Goal: Feedback & Contribution: Contribute content

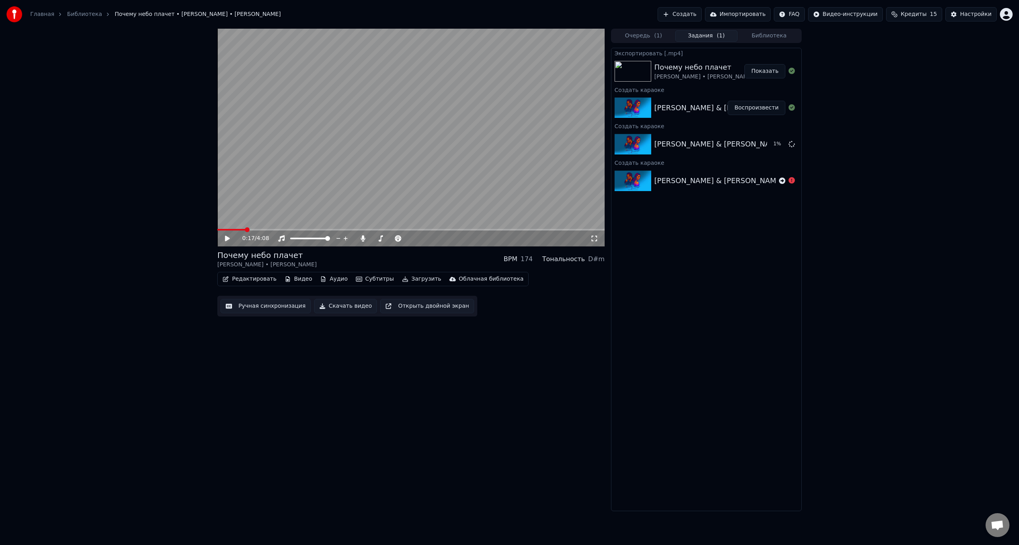
click at [790, 181] on icon at bounding box center [791, 180] width 6 height 6
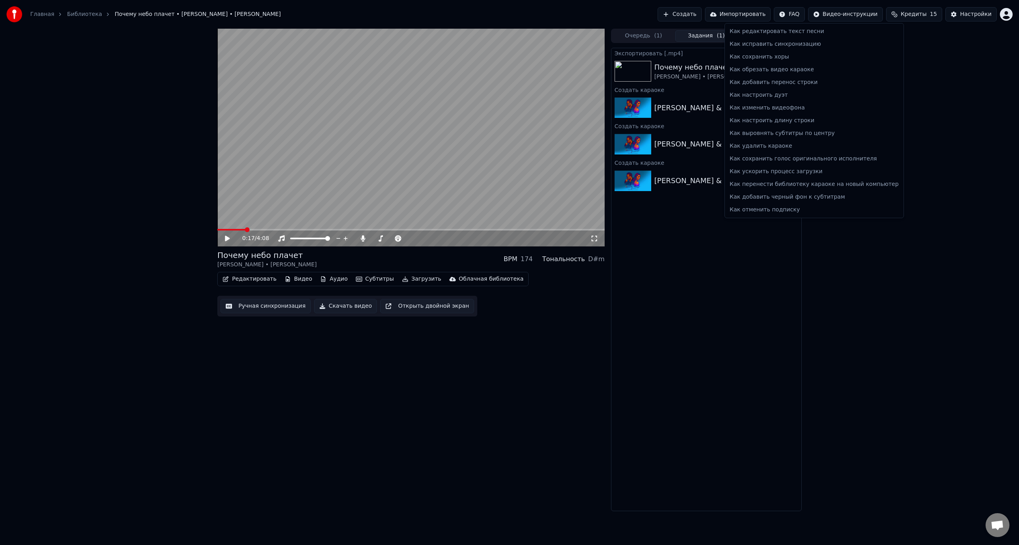
click at [807, 15] on html "Главная Библиотека Почему небо плачет • [PERSON_NAME] • [PERSON_NAME] Создать И…" at bounding box center [509, 272] width 1019 height 545
click at [760, 145] on div "Как удалить караоке" at bounding box center [813, 146] width 175 height 13
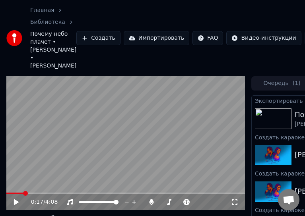
click at [44, 22] on link "Библиотека" at bounding box center [47, 22] width 35 height 8
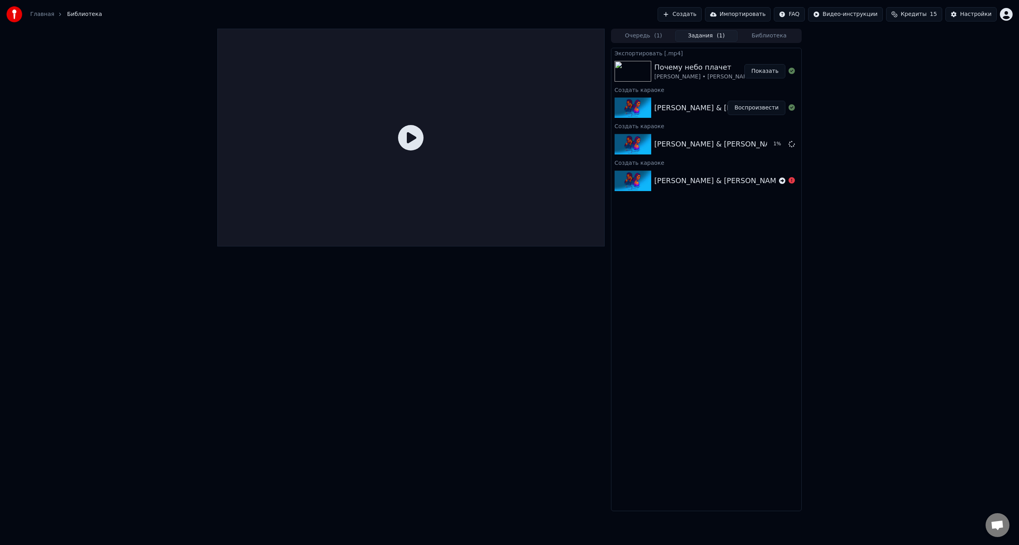
click at [585, 31] on div at bounding box center [410, 138] width 387 height 218
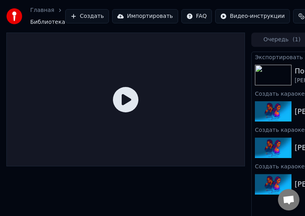
click at [40, 21] on span "Библиотека" at bounding box center [47, 22] width 35 height 8
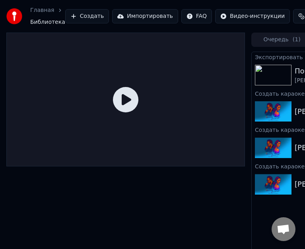
click at [36, 11] on link "Главная" at bounding box center [42, 10] width 24 height 8
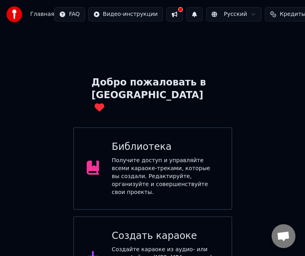
click at [128, 157] on div "Получите доступ и управляйте всеми караоке-треками, которые вы создали. Редакти…" at bounding box center [165, 177] width 107 height 40
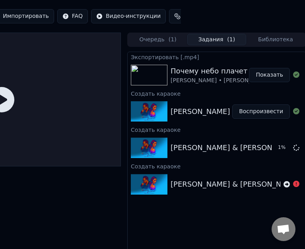
scroll to position [0, 125]
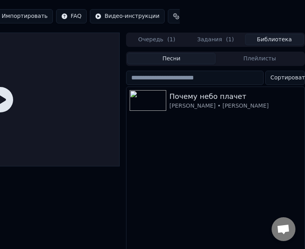
click at [273, 41] on button "Библиотека" at bounding box center [274, 40] width 59 height 12
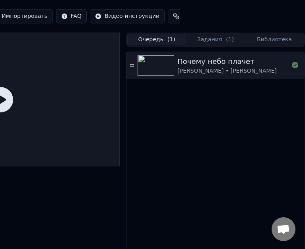
click at [143, 40] on button "Очередь ( 1 )" at bounding box center [156, 40] width 59 height 12
click at [130, 64] on icon at bounding box center [132, 66] width 5 height 6
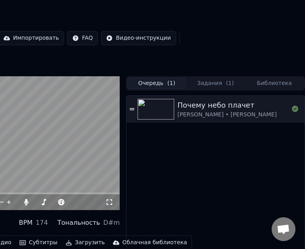
click at [56, 142] on video at bounding box center [0, 143] width 239 height 134
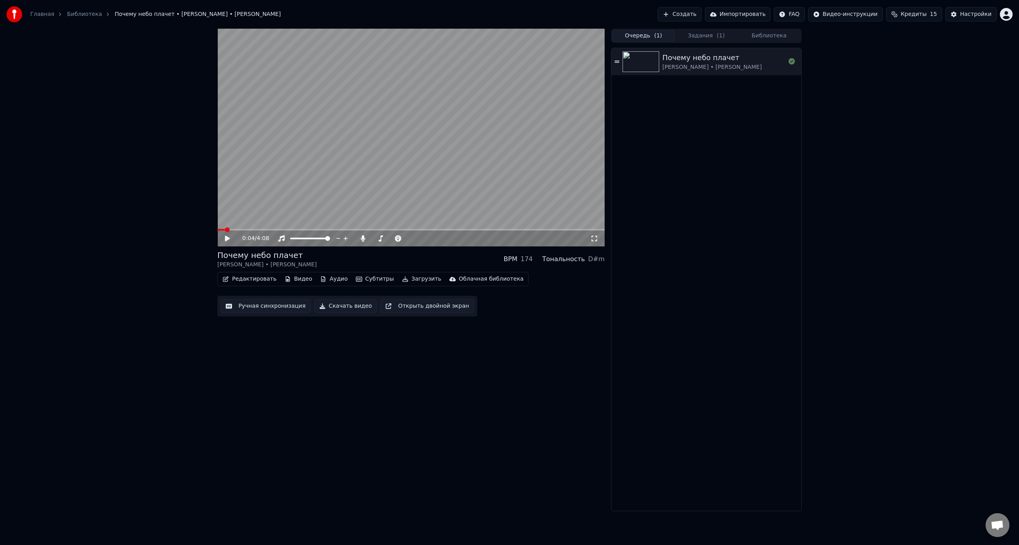
click at [702, 33] on button "Задания ( 1 )" at bounding box center [706, 36] width 63 height 12
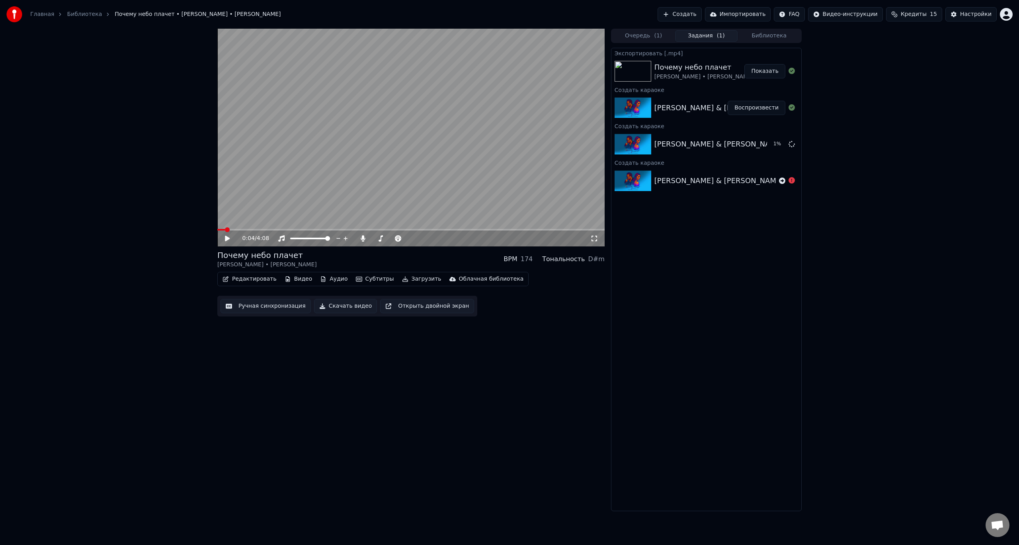
click at [697, 107] on div "[PERSON_NAME] & [PERSON_NAME] — Почему небо плачет" at bounding box center [763, 107] width 218 height 11
click at [249, 279] on button "Редактировать" at bounding box center [249, 278] width 60 height 11
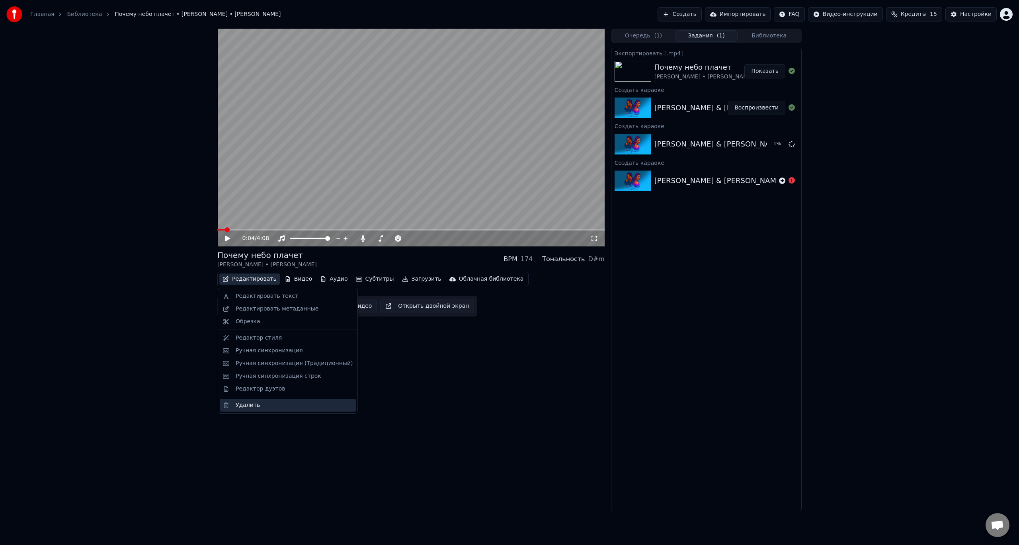
click at [236, 408] on div "Удалить" at bounding box center [248, 405] width 24 height 8
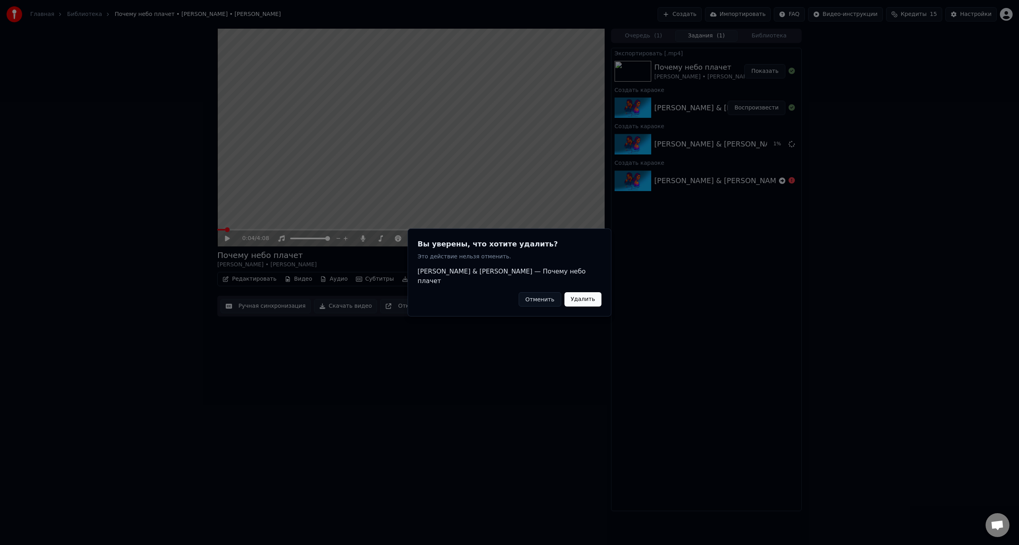
click at [590, 296] on button "Удалить" at bounding box center [582, 299] width 37 height 14
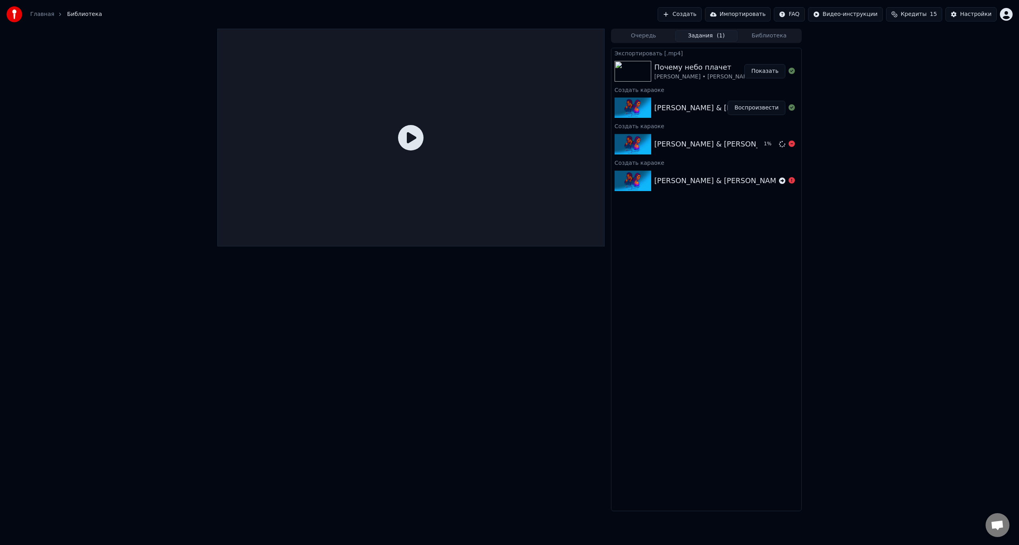
click at [702, 146] on div "[PERSON_NAME] & [PERSON_NAME] — Почему небо плачет" at bounding box center [763, 143] width 218 height 11
click at [630, 143] on img at bounding box center [632, 144] width 37 height 21
click at [791, 144] on icon at bounding box center [791, 143] width 6 height 6
click at [641, 144] on img at bounding box center [632, 144] width 37 height 21
click at [629, 179] on img at bounding box center [632, 180] width 37 height 21
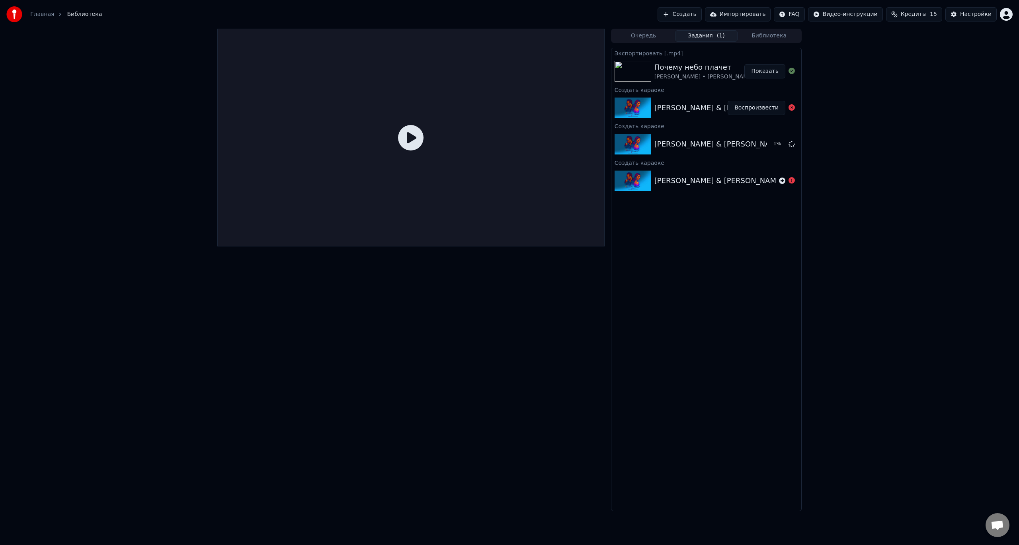
click at [629, 71] on img at bounding box center [632, 71] width 37 height 21
click at [315, 282] on div at bounding box center [410, 270] width 387 height 482
click at [78, 13] on span "Библиотека" at bounding box center [84, 14] width 35 height 8
click at [35, 15] on link "Главная" at bounding box center [42, 14] width 24 height 8
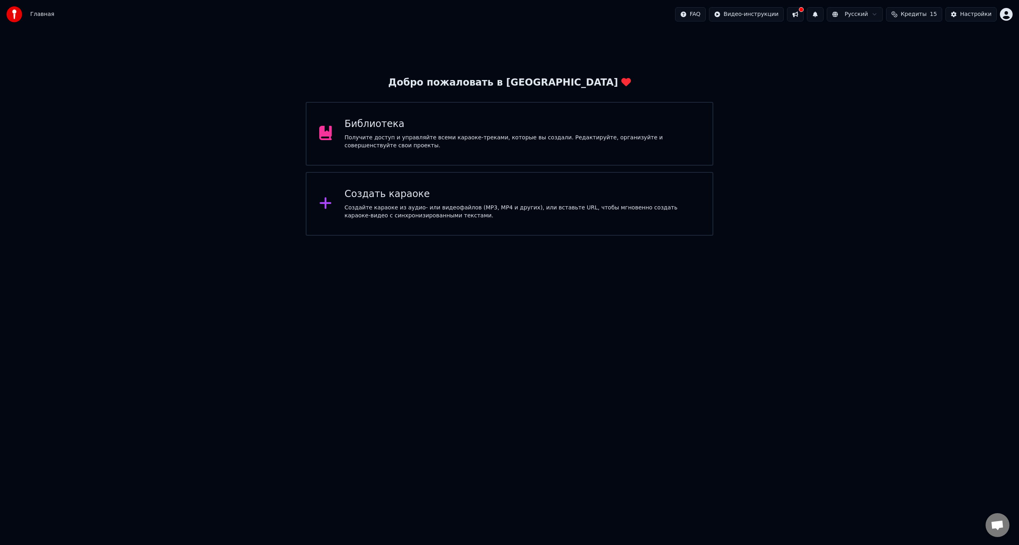
click at [399, 127] on div "Библиотека" at bounding box center [522, 124] width 355 height 13
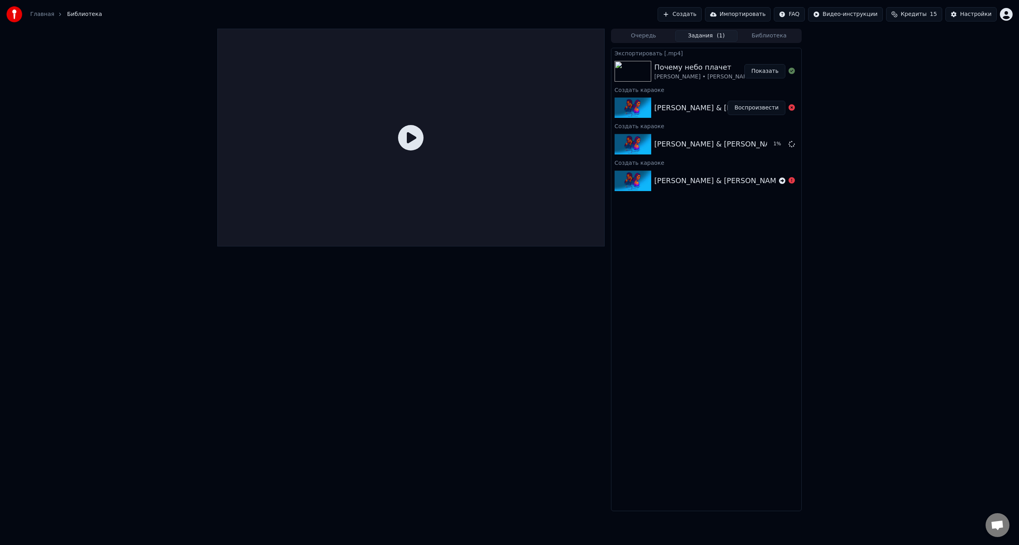
click at [702, 72] on div "Почему небо плачет" at bounding box center [703, 67] width 99 height 11
click at [766, 70] on button "Показать" at bounding box center [764, 71] width 41 height 14
click at [633, 108] on img at bounding box center [632, 107] width 37 height 21
click at [407, 138] on icon at bounding box center [410, 137] width 25 height 25
click at [629, 178] on img at bounding box center [632, 180] width 37 height 21
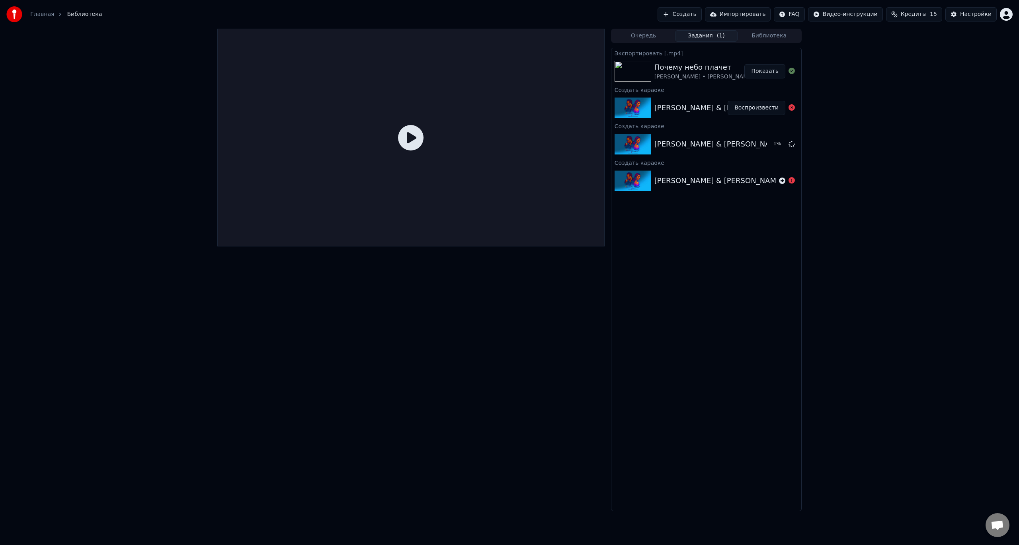
click at [629, 178] on img at bounding box center [632, 180] width 37 height 21
click at [958, 13] on button "Настройки" at bounding box center [970, 14] width 51 height 14
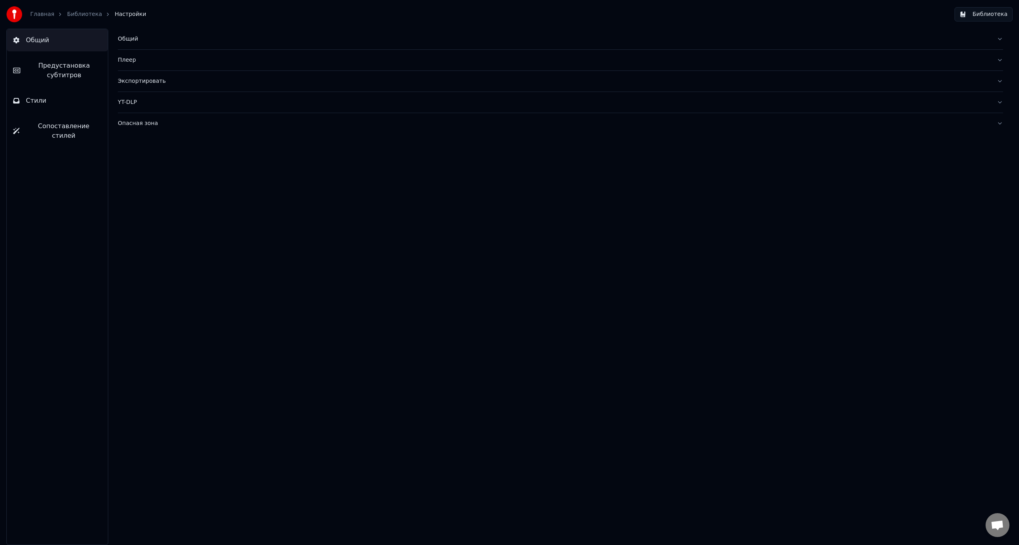
click at [124, 60] on div "Плеер" at bounding box center [554, 60] width 872 height 8
click at [79, 10] on link "Библиотека" at bounding box center [84, 14] width 35 height 8
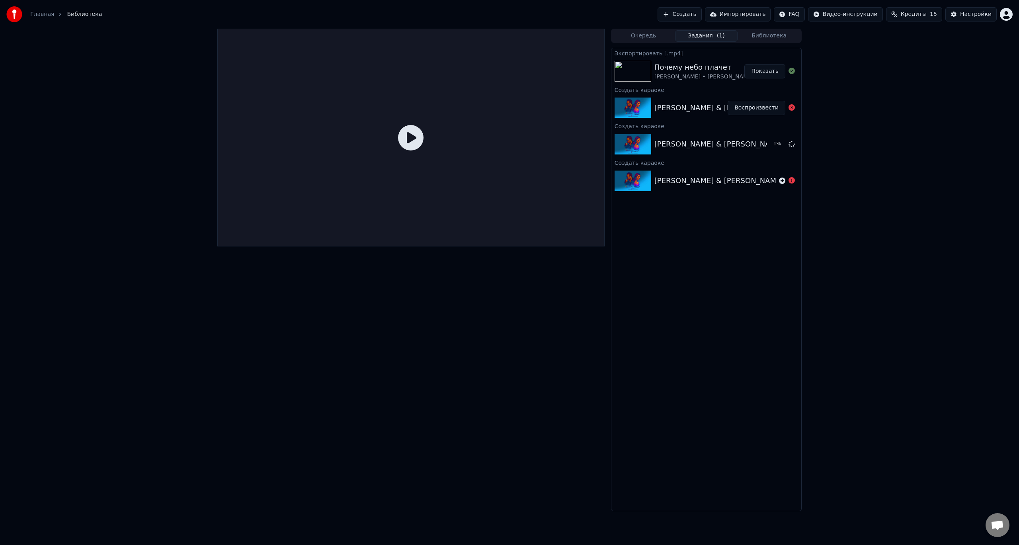
click at [631, 103] on img at bounding box center [632, 107] width 37 height 21
click at [631, 140] on img at bounding box center [632, 144] width 37 height 21
click at [636, 174] on img at bounding box center [632, 180] width 37 height 21
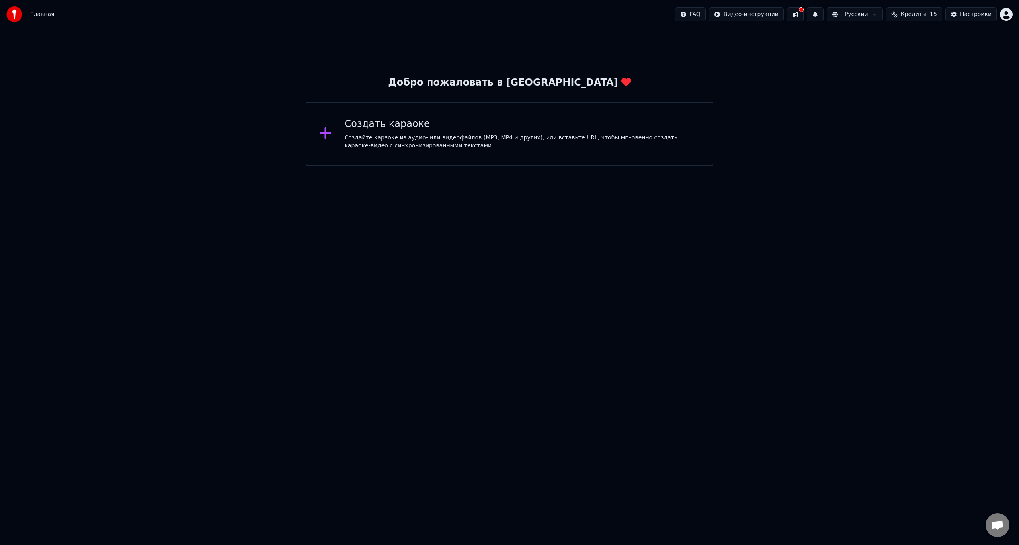
click at [926, 13] on span "Кредиты" at bounding box center [913, 14] width 26 height 8
click at [423, 135] on div "Создайте караоке из аудио- или видеофайлов (MP3, MP4 и других), или вставьте UR…" at bounding box center [522, 142] width 355 height 16
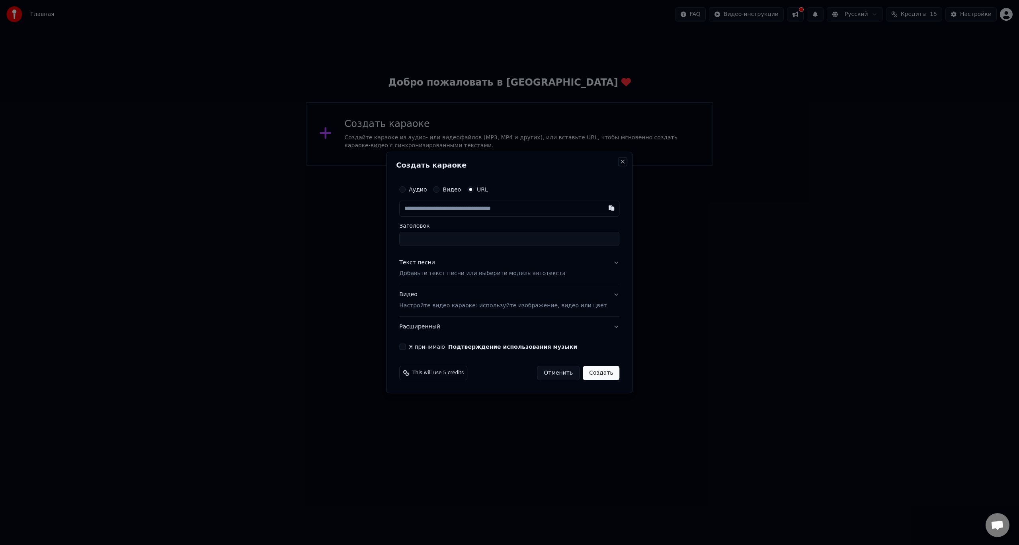
click at [619, 162] on button "Close" at bounding box center [622, 161] width 6 height 6
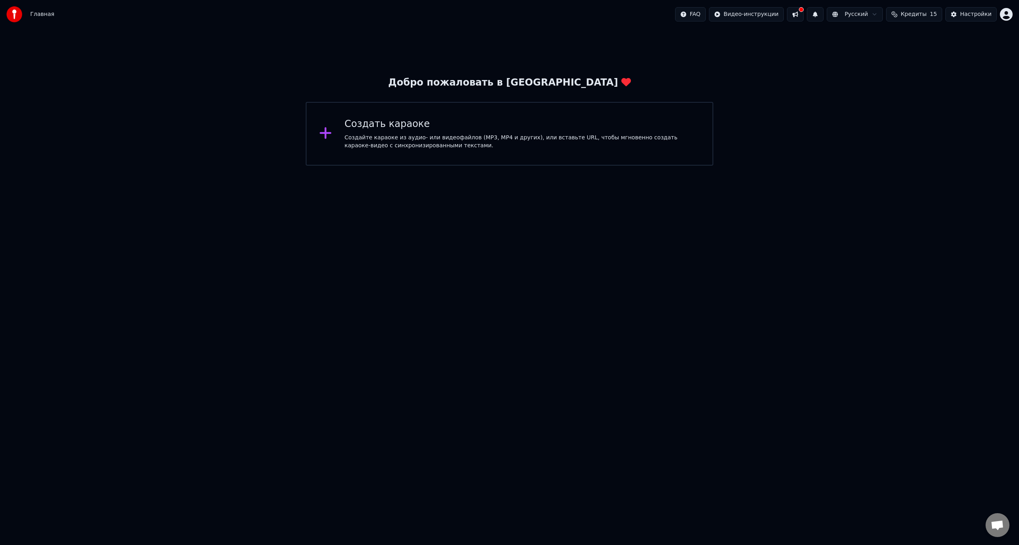
click at [45, 14] on span "Главная" at bounding box center [42, 14] width 24 height 8
click at [42, 13] on span "Главная" at bounding box center [42, 14] width 24 height 8
click at [1003, 16] on html "Главная FAQ Видео-инструкции Русский Кредиты 15 Настройки Добро пожаловать в Yo…" at bounding box center [509, 83] width 1019 height 166
click at [853, 121] on html "Главная FAQ Видео-инструкции Русский Кредиты 15 Настройки Добро пожаловать в Yo…" at bounding box center [509, 83] width 1019 height 166
click at [16, 14] on img at bounding box center [14, 14] width 16 height 16
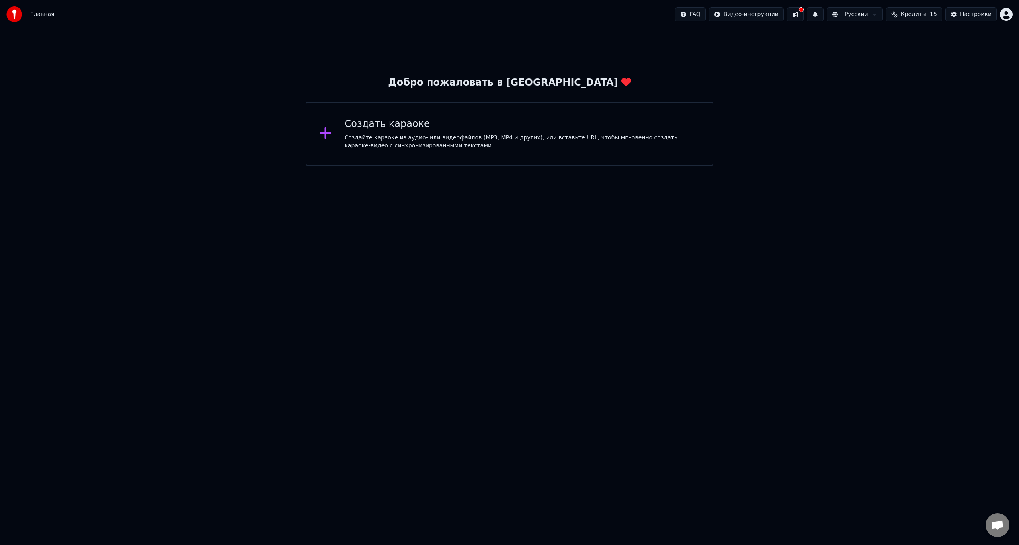
click at [325, 133] on icon at bounding box center [325, 133] width 12 height 12
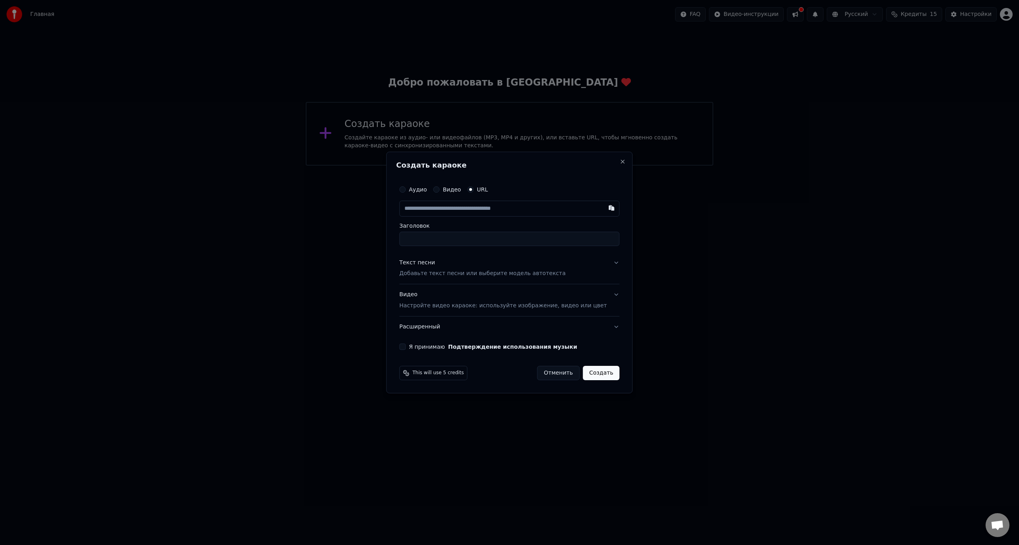
click at [439, 189] on button "Видео" at bounding box center [436, 189] width 6 height 6
click at [442, 209] on div "Выбрать файл" at bounding box center [426, 208] width 55 height 14
type input "**********"
click at [405, 345] on button "Я принимаю Подтверждение использования музыки" at bounding box center [402, 346] width 6 height 6
click at [594, 372] on button "Создать" at bounding box center [600, 372] width 37 height 14
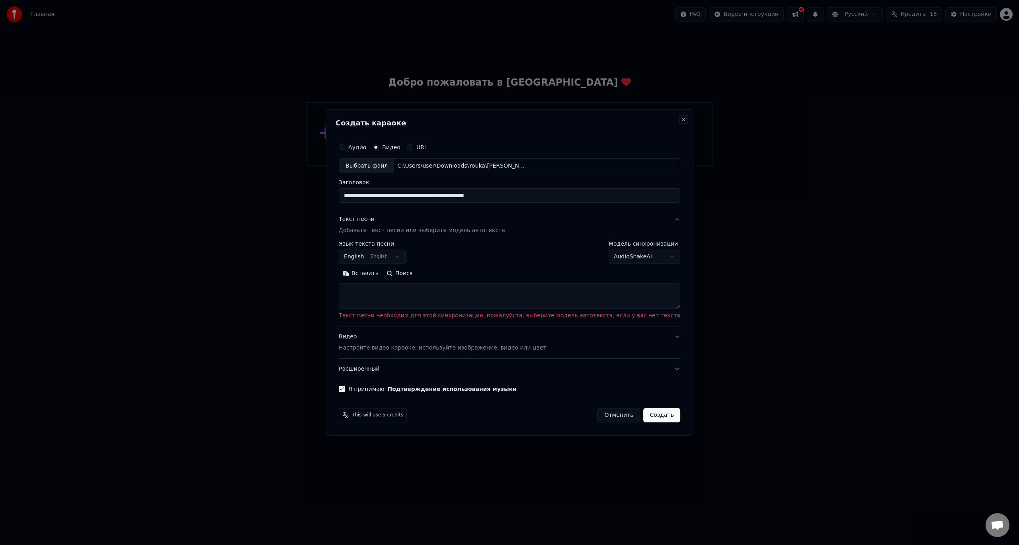
click at [680, 119] on button "Close" at bounding box center [683, 119] width 6 height 6
select select
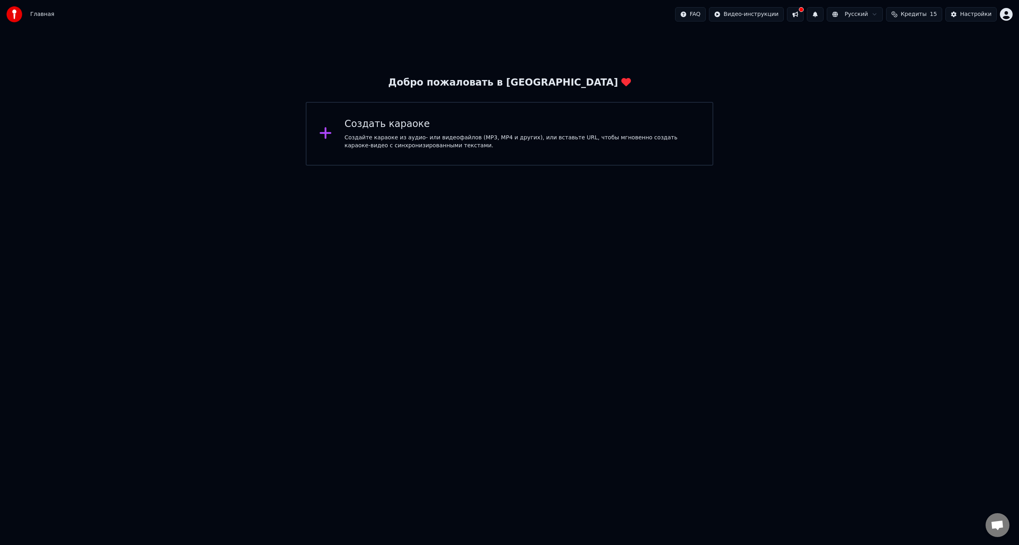
click at [803, 15] on button at bounding box center [795, 14] width 17 height 14
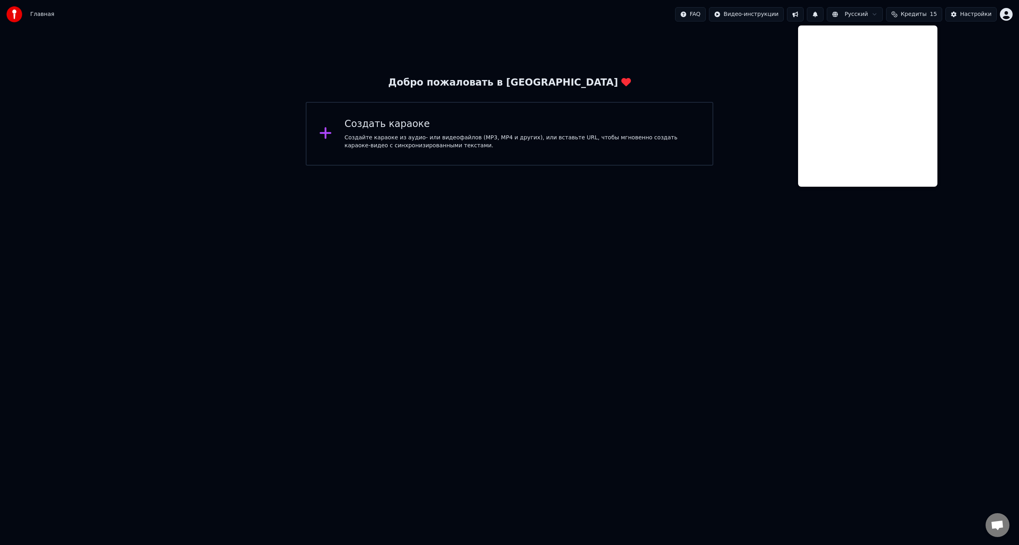
click at [803, 15] on button at bounding box center [795, 14] width 17 height 14
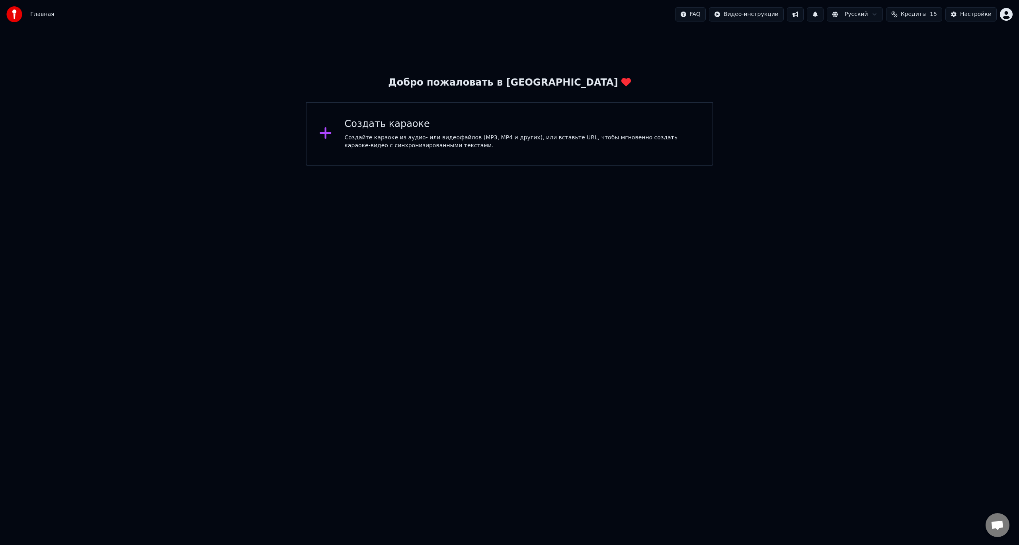
click at [823, 14] on button at bounding box center [814, 14] width 17 height 14
click at [973, 14] on div "Настройки" at bounding box center [975, 14] width 31 height 8
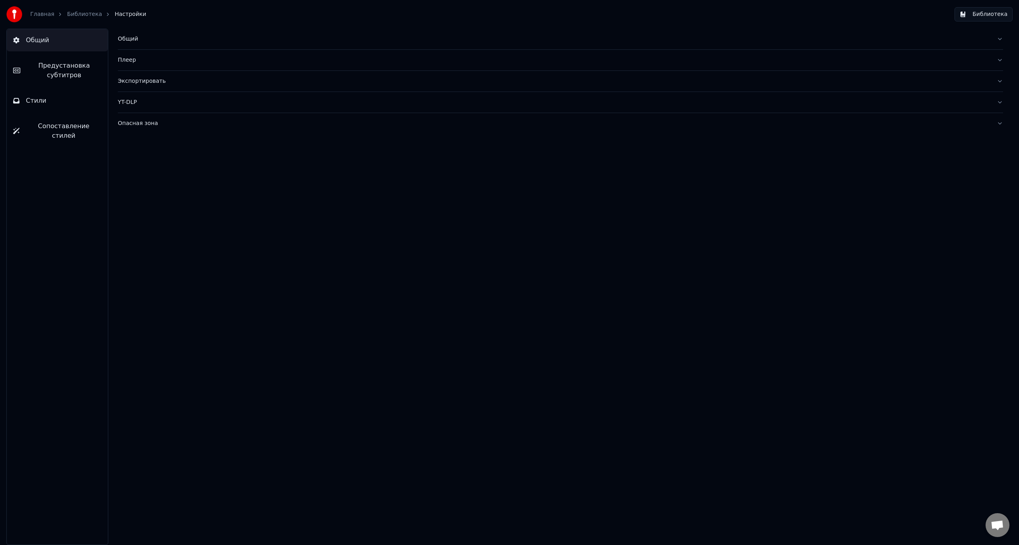
click at [74, 12] on link "Библиотека" at bounding box center [84, 14] width 35 height 8
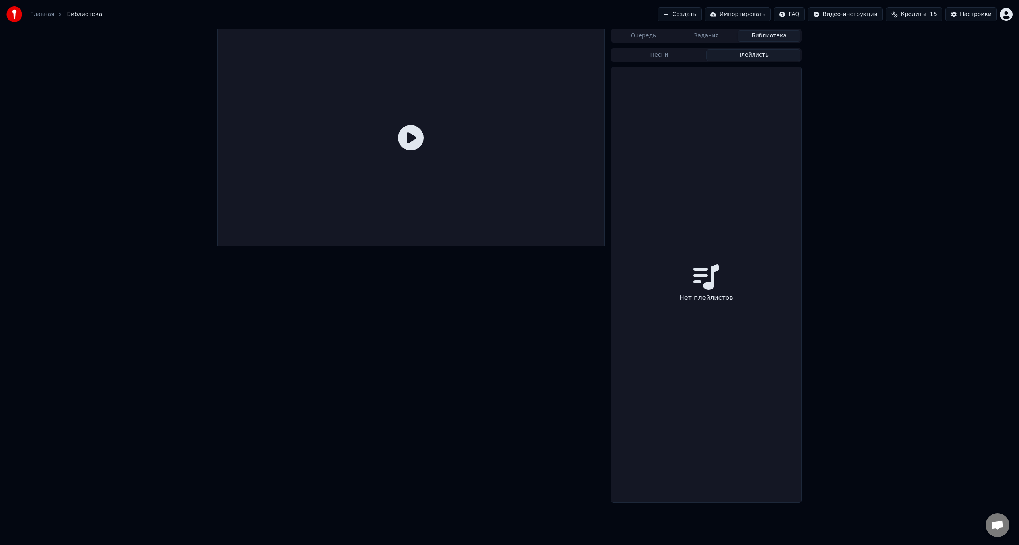
click at [742, 54] on button "Плейлисты" at bounding box center [753, 55] width 94 height 12
click at [636, 35] on button "Очередь" at bounding box center [643, 36] width 63 height 12
click at [707, 36] on button "Задания" at bounding box center [706, 36] width 63 height 12
click at [766, 34] on button "Библиотека" at bounding box center [768, 36] width 63 height 12
click at [809, 74] on div "Очередь Задания Библиотека Песни Плейлисты Сортировать В библиотеке нет песен" at bounding box center [509, 260] width 1019 height 463
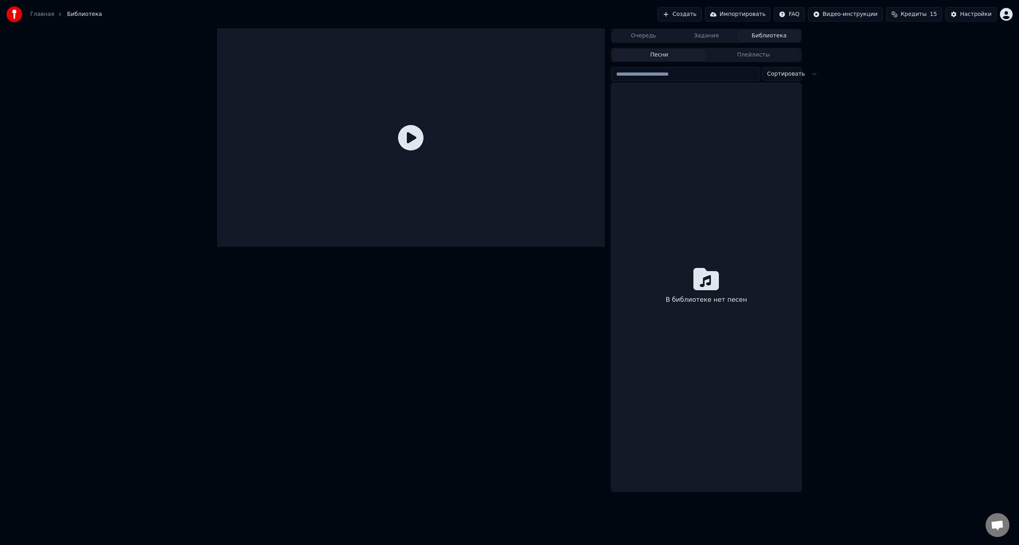
click at [721, 75] on input "search" at bounding box center [685, 74] width 149 height 14
click at [738, 54] on button "Плейлисты" at bounding box center [753, 55] width 94 height 12
click at [664, 57] on button "Песни" at bounding box center [659, 55] width 94 height 12
click at [636, 37] on button "Очередь" at bounding box center [643, 36] width 63 height 12
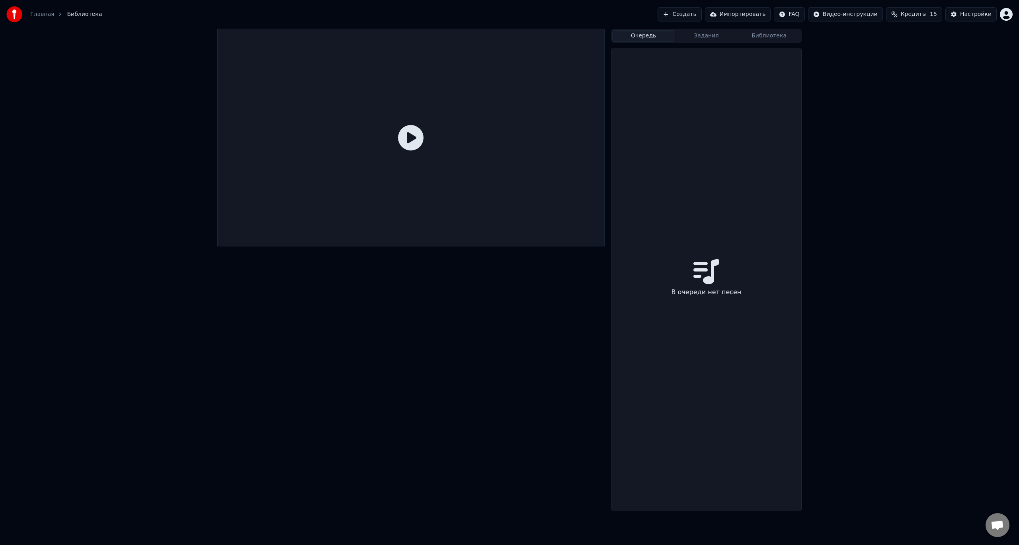
click at [701, 36] on button "Задания" at bounding box center [706, 36] width 63 height 12
click at [43, 14] on link "Главная" at bounding box center [42, 14] width 24 height 8
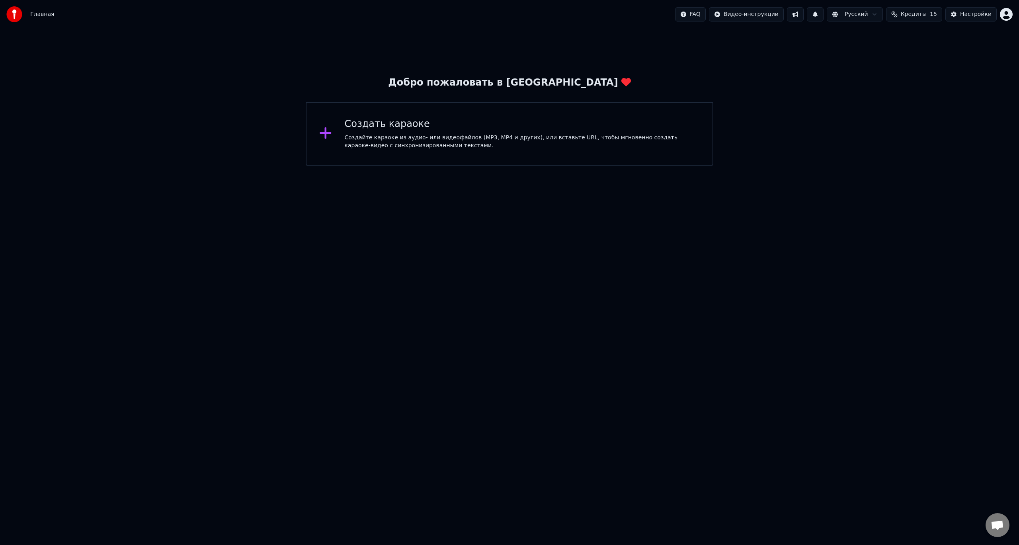
click at [368, 129] on div "Создать караоке" at bounding box center [522, 124] width 355 height 13
click at [326, 132] on icon at bounding box center [325, 133] width 12 height 12
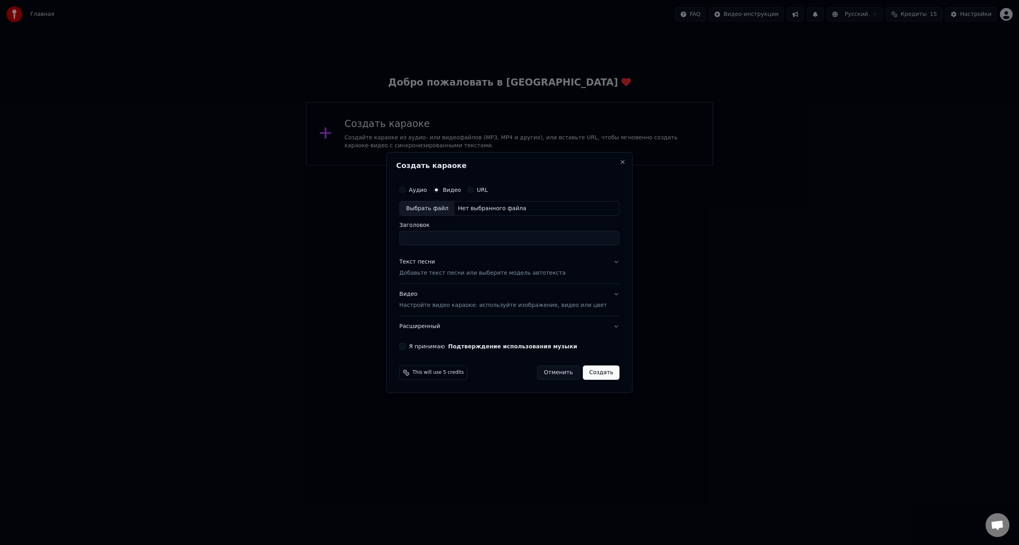
click at [423, 207] on div "Выбрать файл" at bounding box center [426, 208] width 55 height 14
type input "**********"
click at [491, 269] on p "Добавьте текст песни или выберите модель автотекста" at bounding box center [482, 273] width 166 height 8
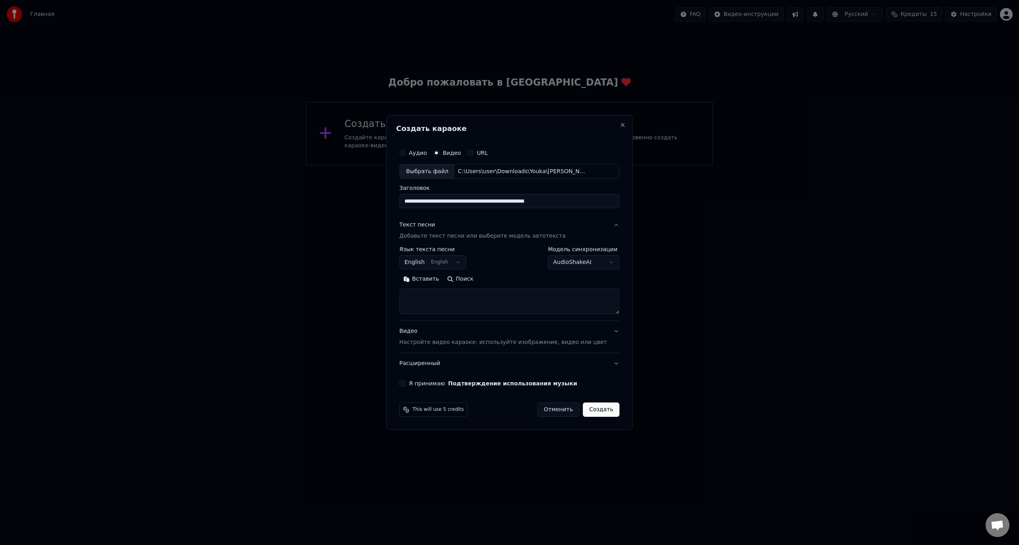
click at [423, 302] on textarea at bounding box center [509, 301] width 220 height 25
click at [428, 277] on button "Вставить" at bounding box center [421, 279] width 44 height 13
type textarea "**********"
click at [405, 383] on button "Я принимаю Подтверждение использования музыки" at bounding box center [402, 383] width 6 height 6
click at [589, 407] on button "Создать" at bounding box center [600, 409] width 37 height 14
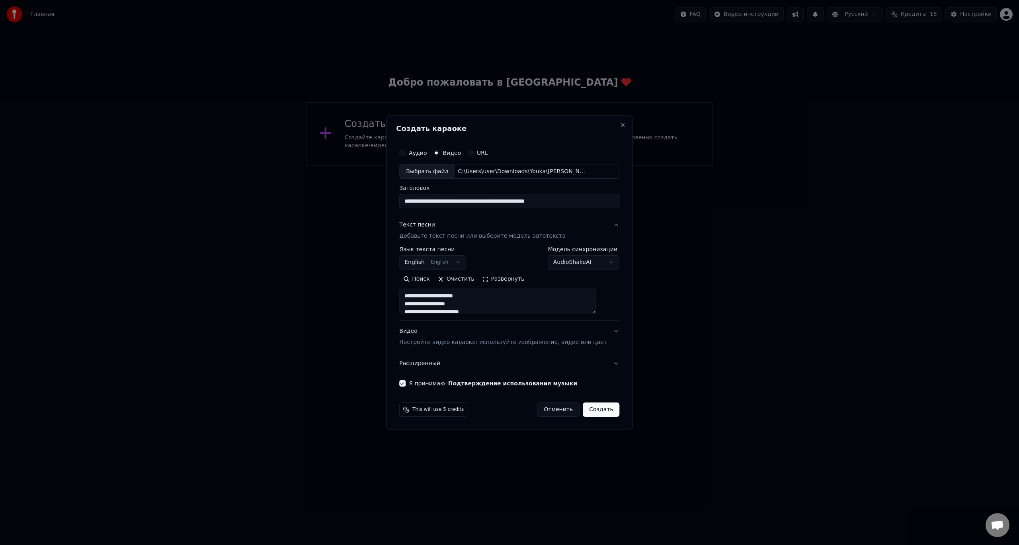
select select "**"
type textarea "**********"
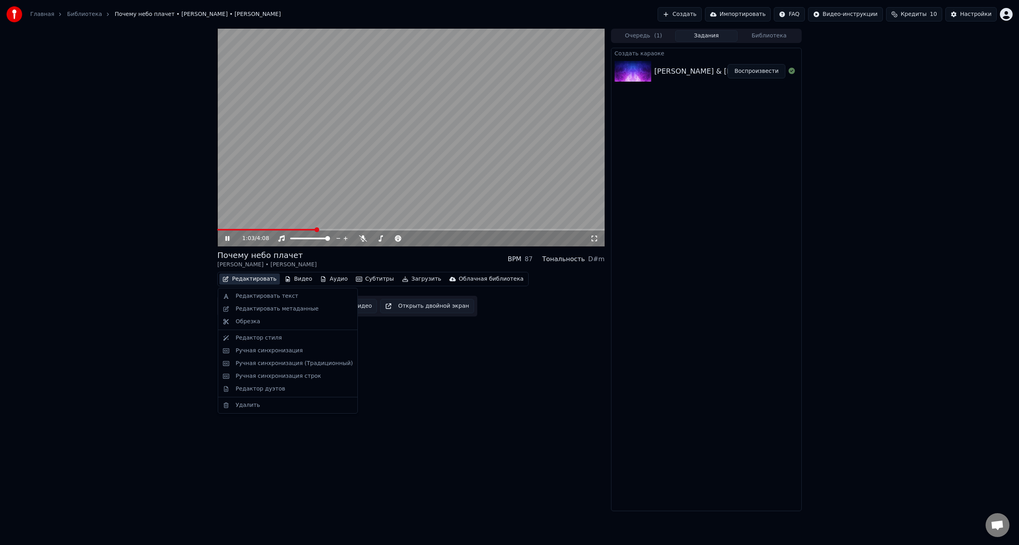
click at [247, 279] on button "Редактировать" at bounding box center [249, 278] width 60 height 11
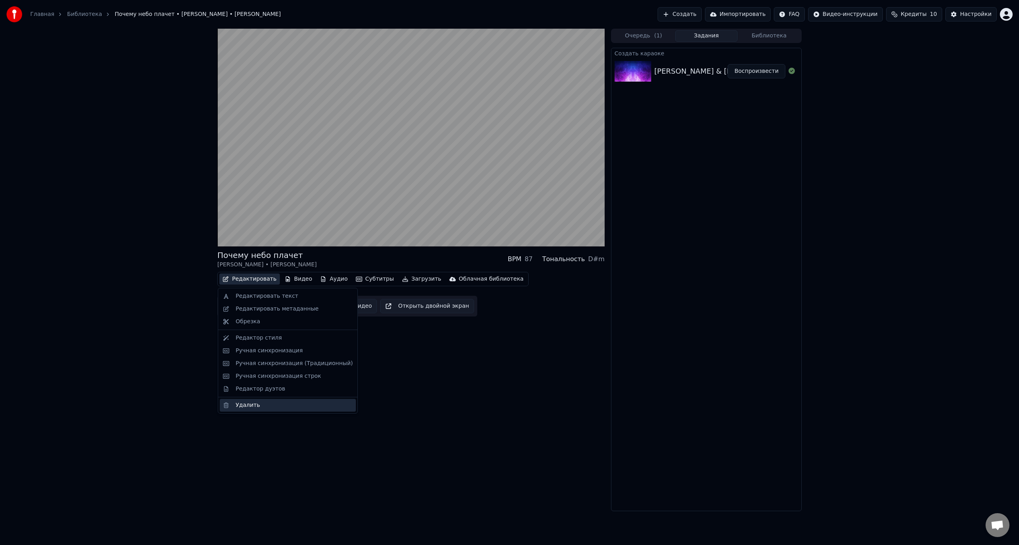
click at [246, 406] on div "Удалить" at bounding box center [248, 405] width 24 height 8
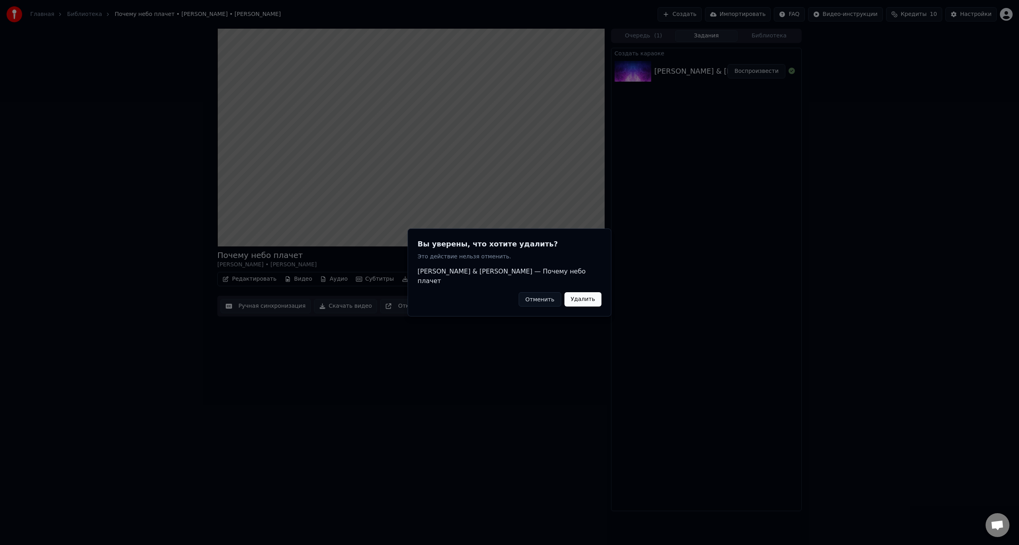
click at [592, 299] on button "Удалить" at bounding box center [582, 299] width 37 height 14
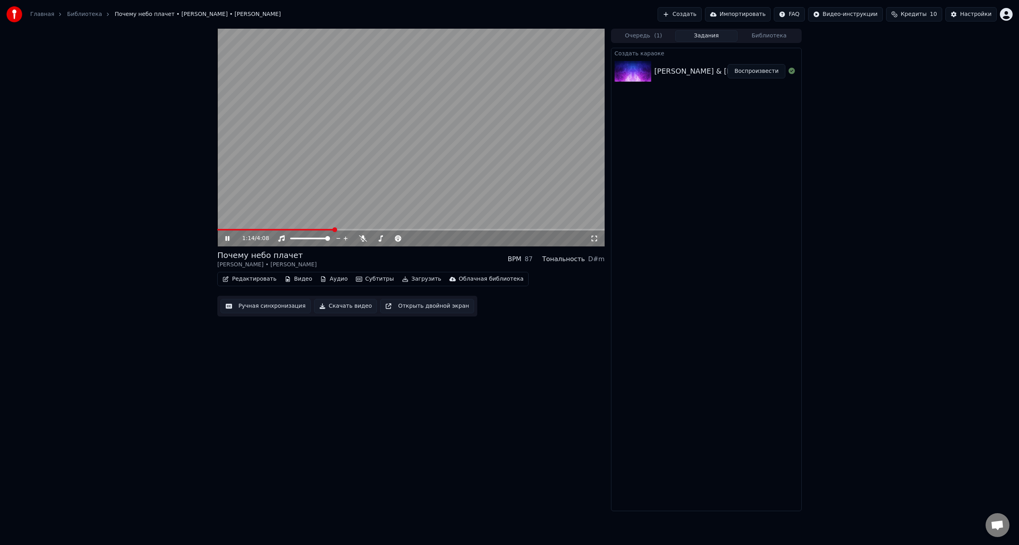
click at [228, 237] on icon at bounding box center [227, 238] width 4 height 5
click at [247, 280] on button "Редактировать" at bounding box center [249, 278] width 60 height 11
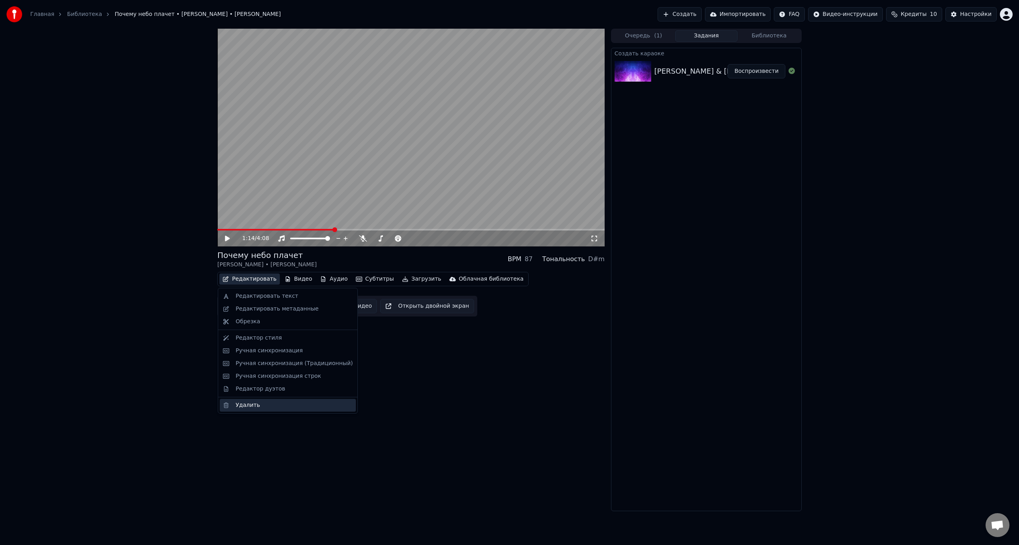
click at [243, 407] on div "Удалить" at bounding box center [248, 405] width 24 height 8
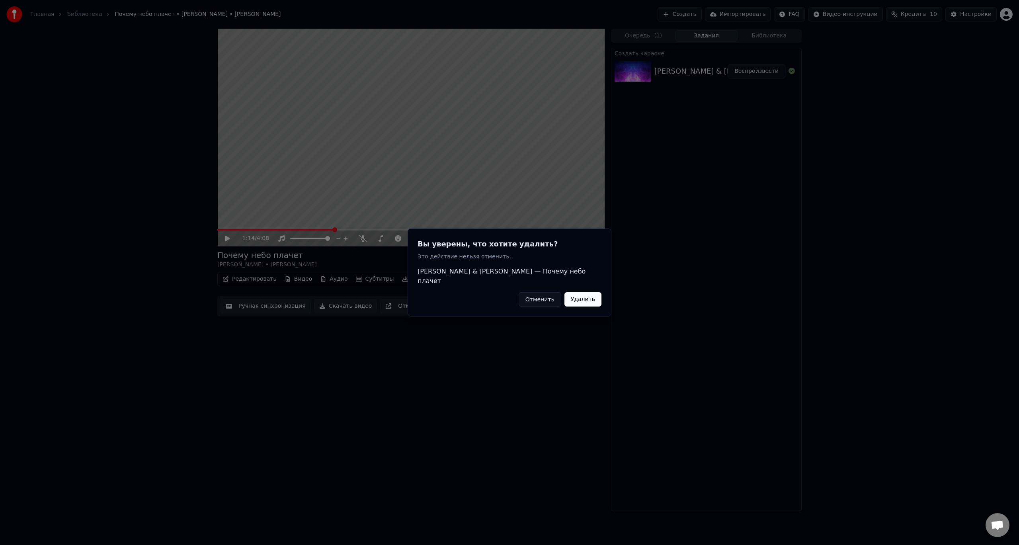
click at [585, 299] on button "Удалить" at bounding box center [582, 299] width 37 height 14
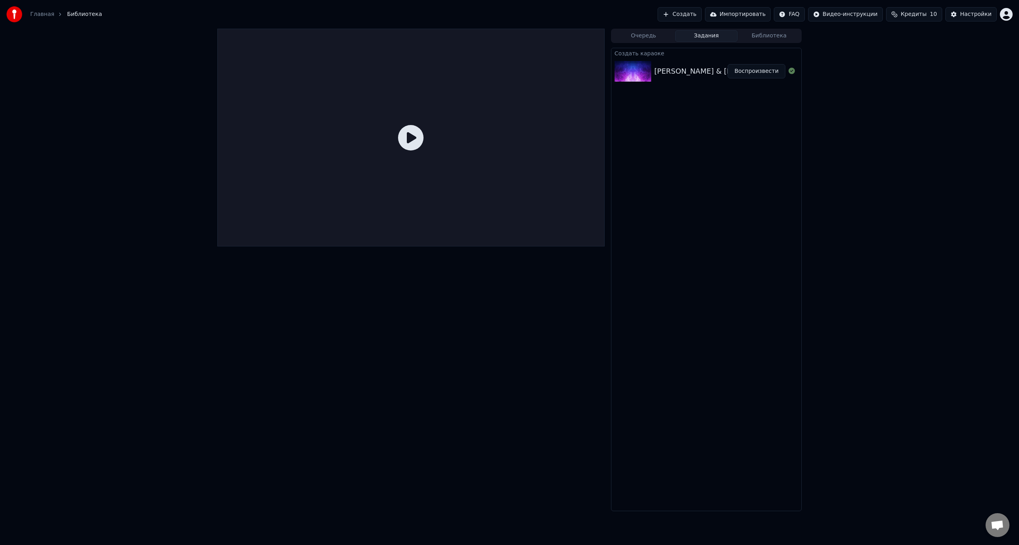
click at [636, 33] on button "Очередь" at bounding box center [643, 36] width 63 height 12
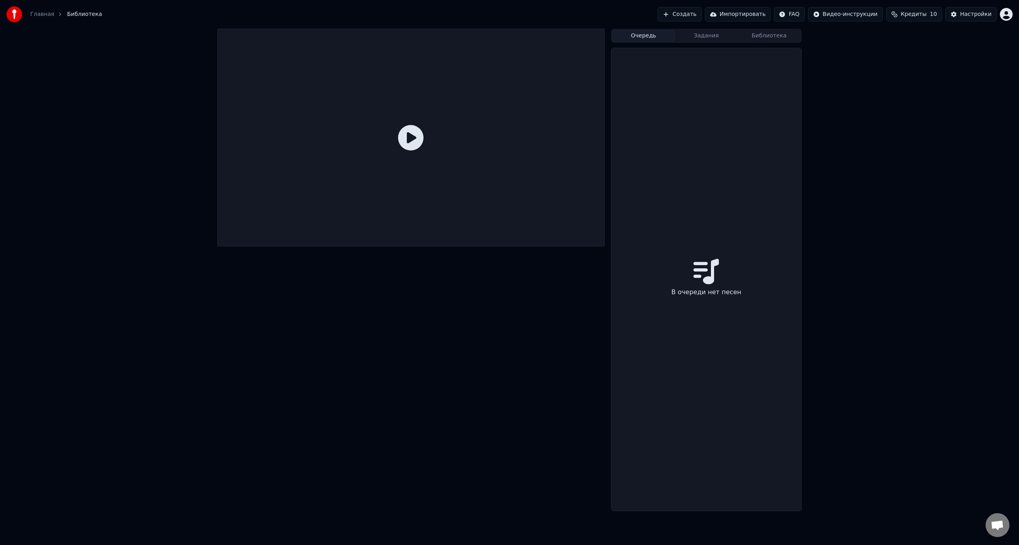
click at [700, 16] on button "Создать" at bounding box center [679, 14] width 44 height 14
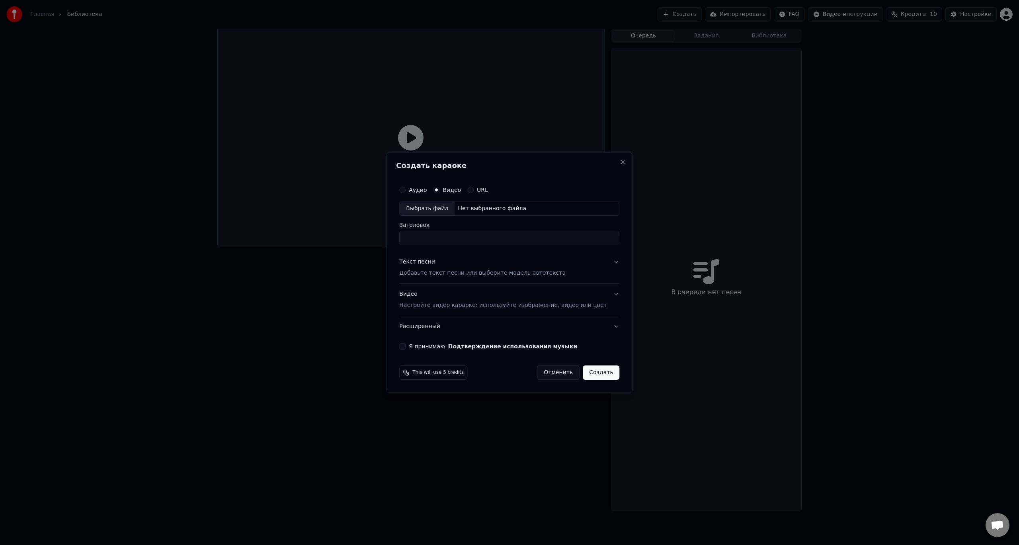
click at [473, 191] on button "URL" at bounding box center [470, 190] width 6 height 6
click at [419, 209] on input "text" at bounding box center [509, 209] width 220 height 16
paste input "**********"
type input "**********"
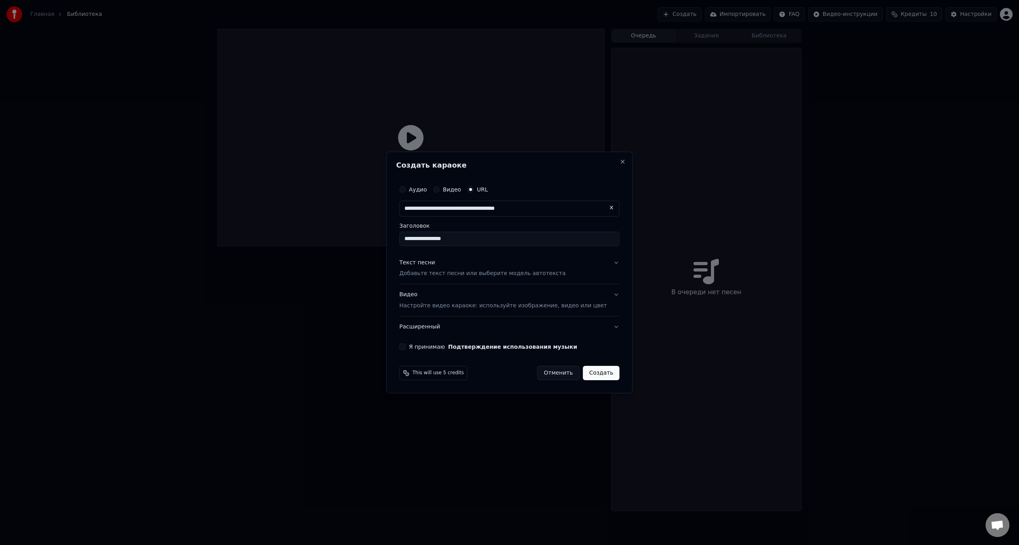
type input "**********"
click at [488, 261] on div "Текст песни Добавьте текст песни или выберите модель автотекста" at bounding box center [482, 268] width 166 height 19
type input "**********"
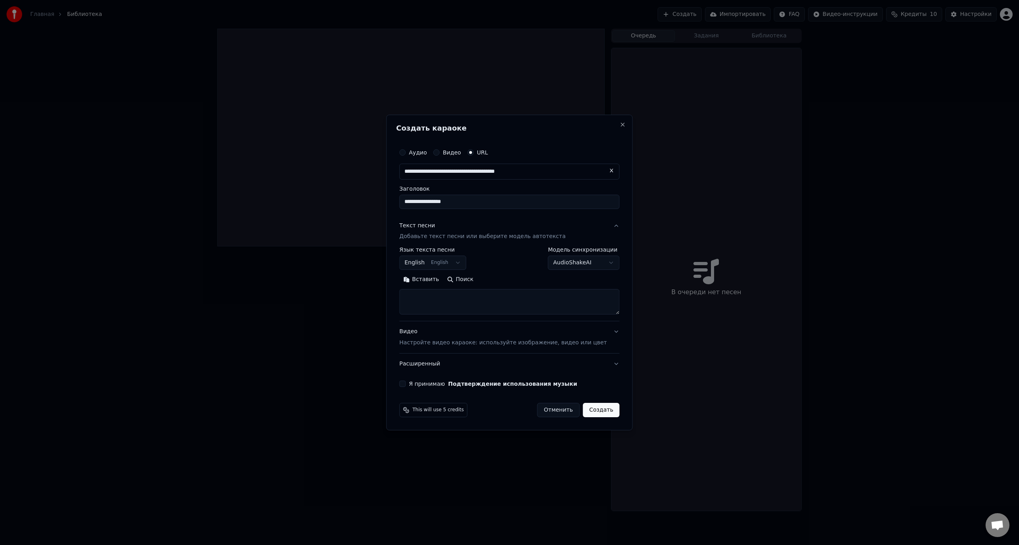
click at [426, 281] on button "Вставить" at bounding box center [421, 279] width 44 height 13
click at [603, 331] on button "Видео Настройте видео караоке: используйте изображение, видео или цвет" at bounding box center [509, 337] width 220 height 32
type textarea "**********"
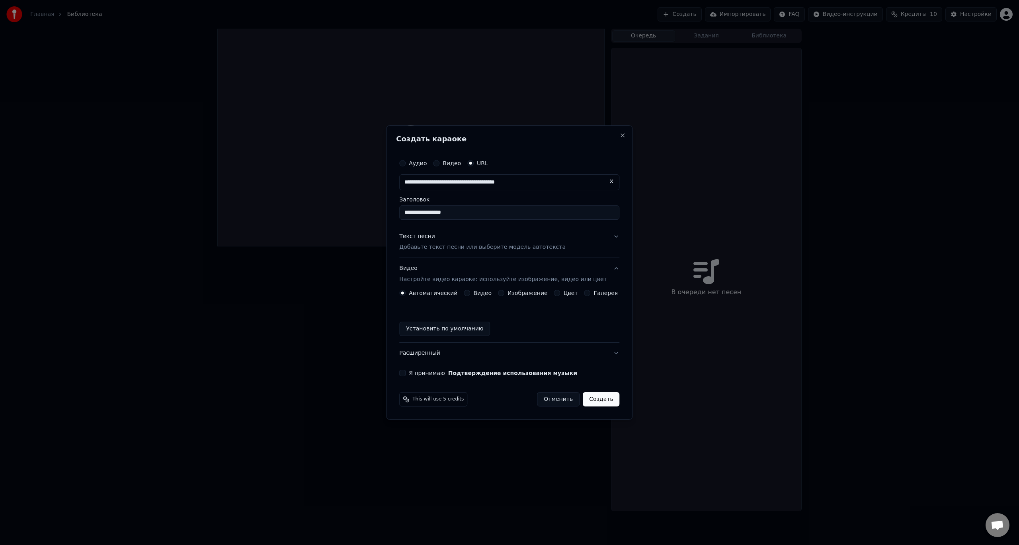
click at [469, 293] on button "Видео" at bounding box center [467, 293] width 6 height 6
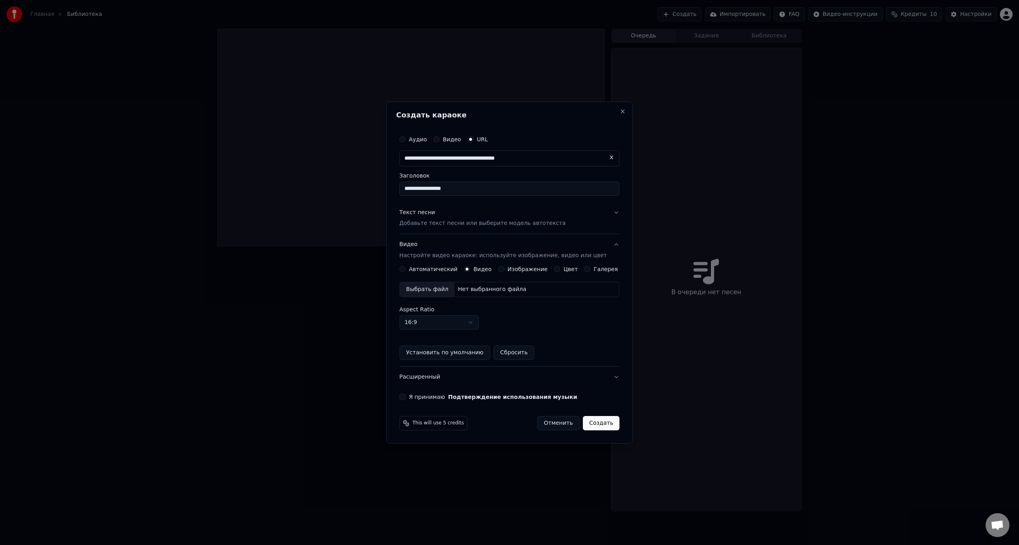
click at [608, 375] on button "Расширенный" at bounding box center [509, 376] width 220 height 21
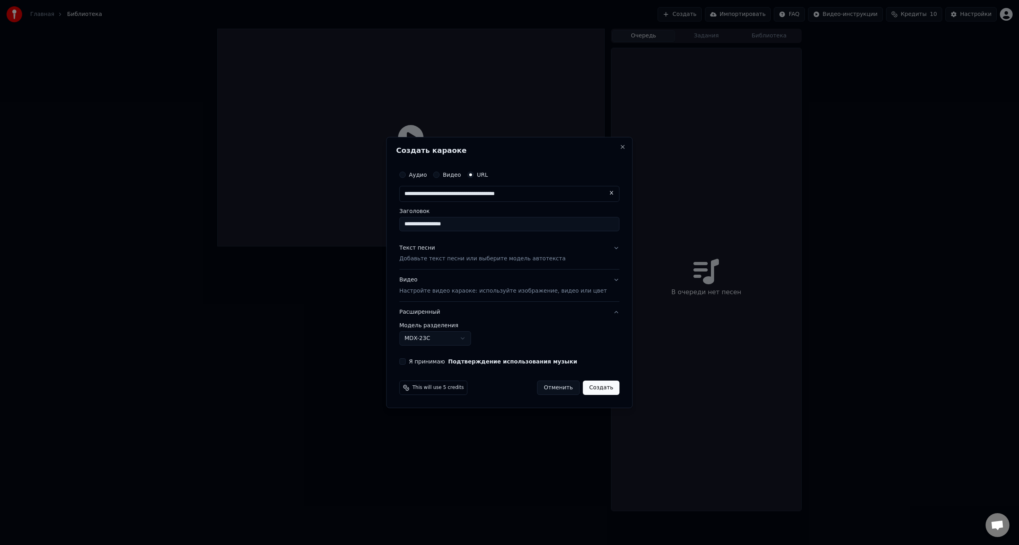
click at [405, 360] on button "Я принимаю Подтверждение использования музыки" at bounding box center [402, 361] width 6 height 6
click at [591, 388] on button "Создать" at bounding box center [600, 387] width 37 height 14
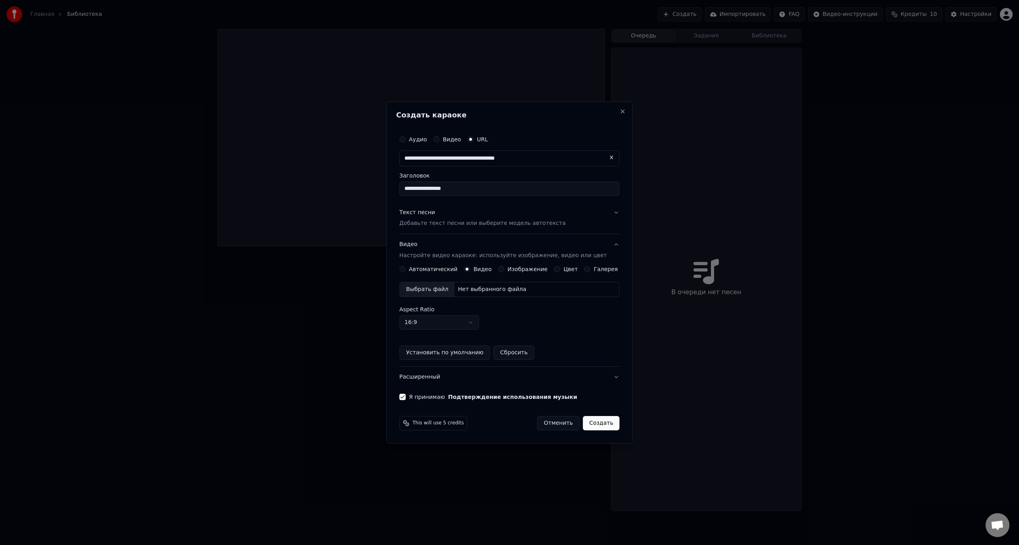
click at [594, 424] on button "Создать" at bounding box center [600, 423] width 37 height 14
click at [590, 422] on button "Создать" at bounding box center [600, 423] width 37 height 14
click at [405, 269] on button "Автоматический" at bounding box center [402, 269] width 6 height 6
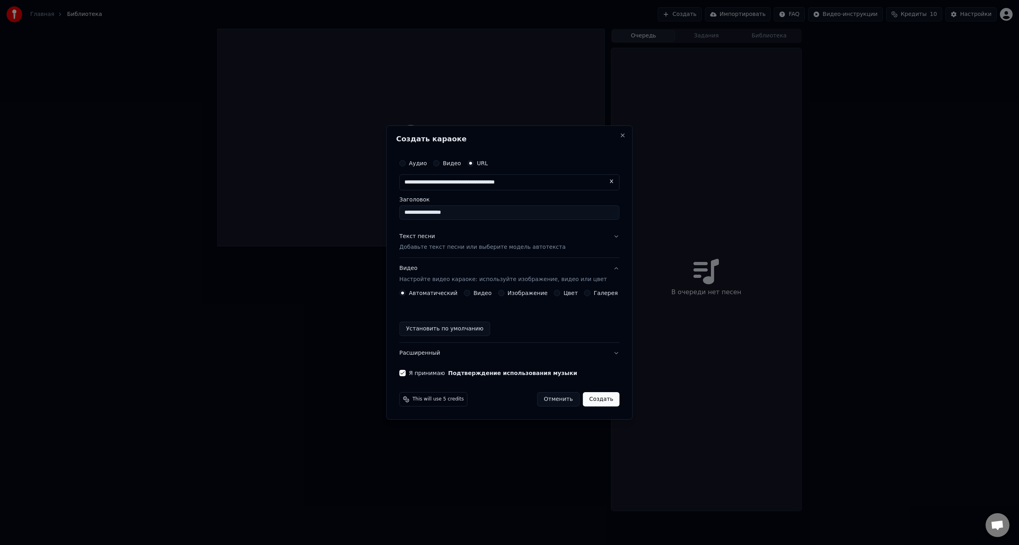
click at [594, 398] on button "Создать" at bounding box center [600, 399] width 37 height 14
